Goal: Information Seeking & Learning: Find specific page/section

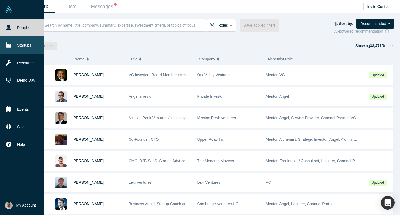
click at [27, 46] on link "Startups" at bounding box center [22, 44] width 44 height 17
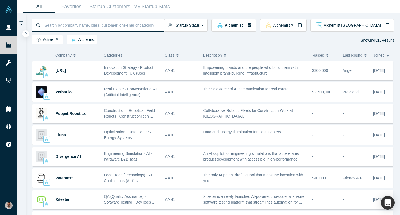
click at [96, 26] on input at bounding box center [104, 25] width 120 height 13
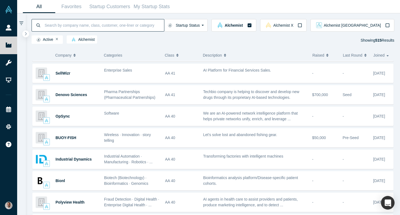
scroll to position [150, 0]
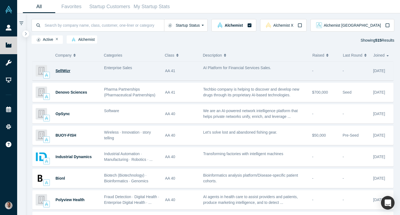
click at [67, 72] on span "SellWizr" at bounding box center [62, 71] width 15 height 4
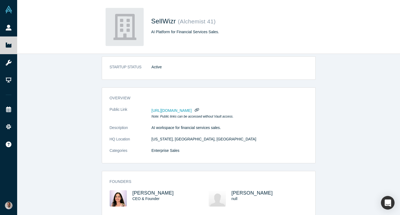
scroll to position [7, 0]
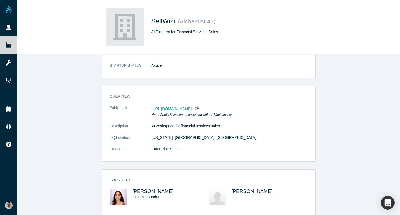
click at [163, 23] on span "SellWizr" at bounding box center [164, 20] width 27 height 7
copy span "SellWizr"
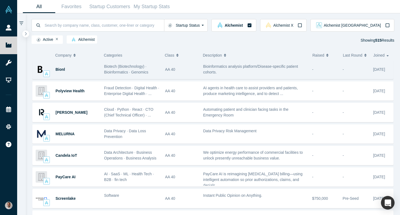
scroll to position [285, 0]
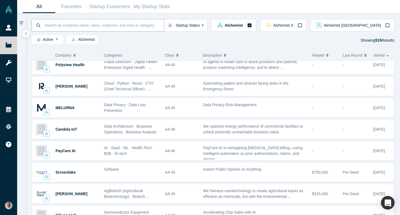
click at [104, 26] on input at bounding box center [104, 25] width 120 height 13
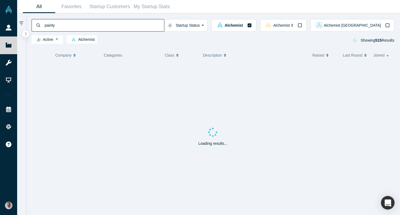
type input "pairity"
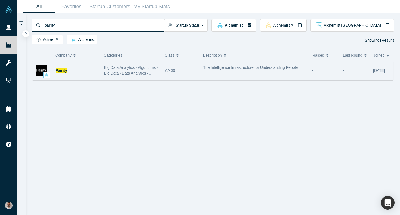
click at [64, 69] on span "Pairity" at bounding box center [61, 70] width 12 height 4
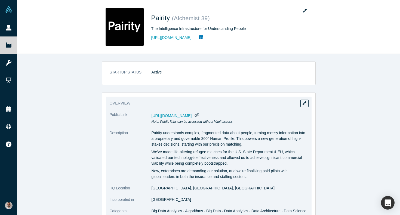
drag, startPoint x: 248, startPoint y: 175, endPoint x: 150, endPoint y: 135, distance: 105.6
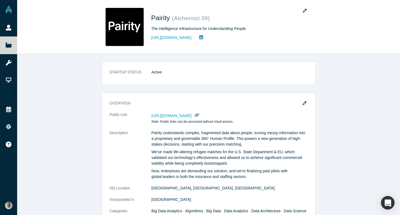
copy dl "Pairity understands complex, fragmented data about people, turning messy inform…"
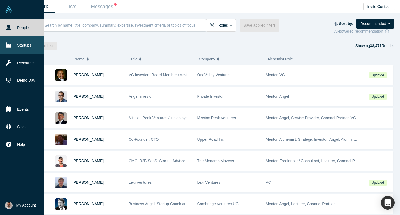
click at [16, 44] on link "Startups" at bounding box center [22, 44] width 44 height 17
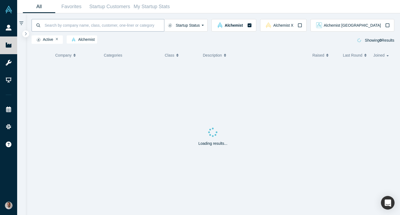
click at [75, 29] on input at bounding box center [104, 25] width 120 height 13
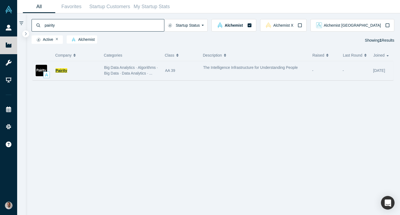
type input "pairity"
click at [64, 70] on span "Pairity" at bounding box center [61, 70] width 12 height 4
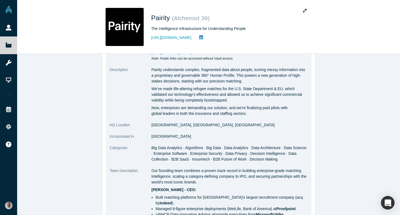
scroll to position [61, 0]
